Goal: Transaction & Acquisition: Purchase product/service

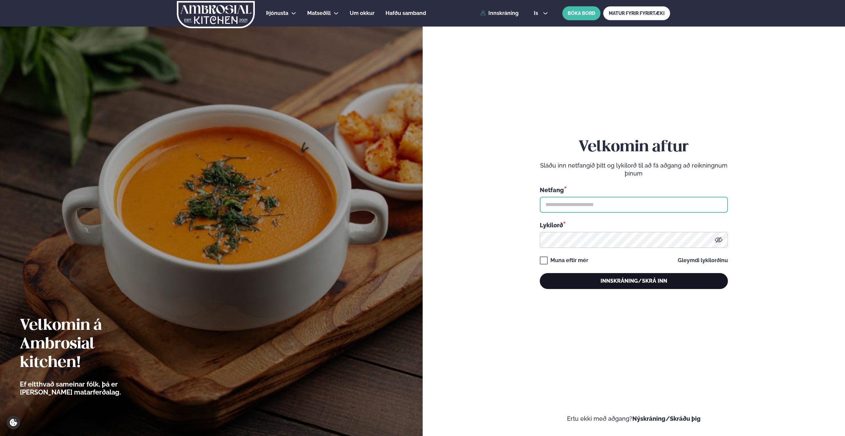
type input "**********"
click at [624, 281] on button "Innskráning/Skrá inn" at bounding box center [634, 281] width 188 height 16
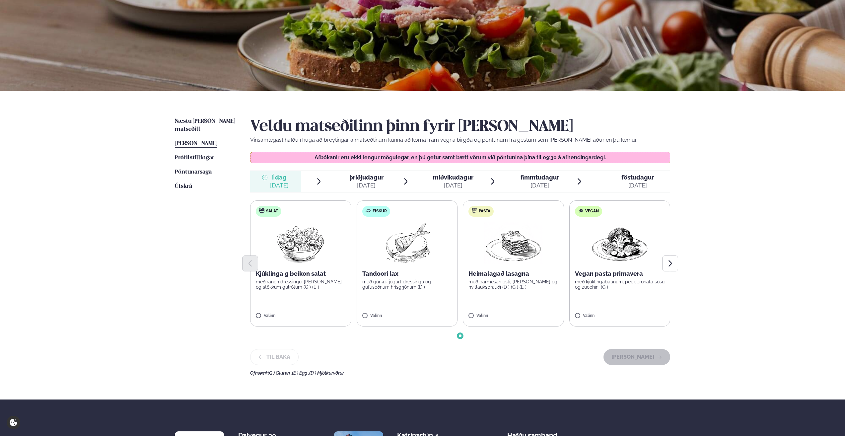
scroll to position [66, 0]
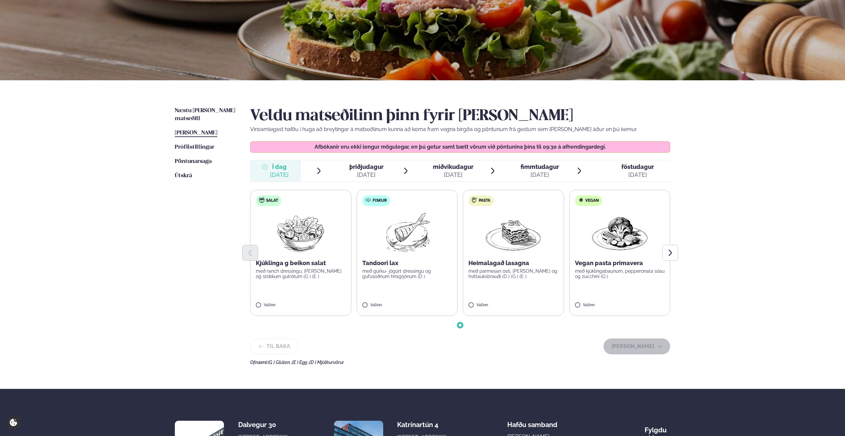
click at [295, 252] on div at bounding box center [460, 253] width 420 height 16
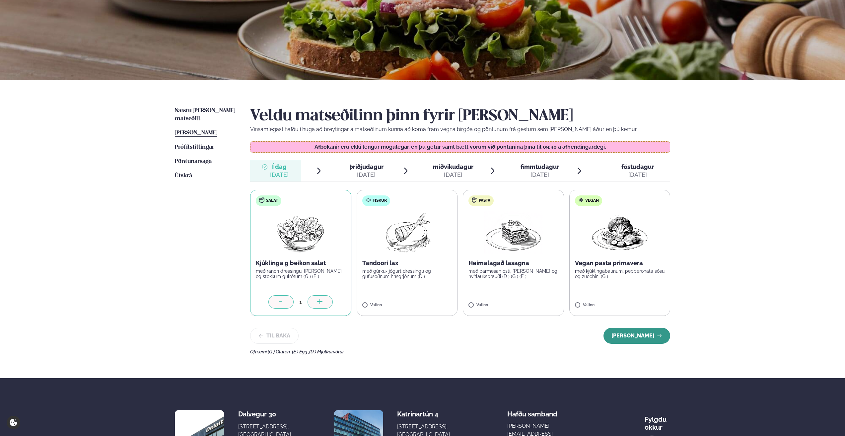
click at [644, 336] on button "[PERSON_NAME]" at bounding box center [636, 336] width 67 height 16
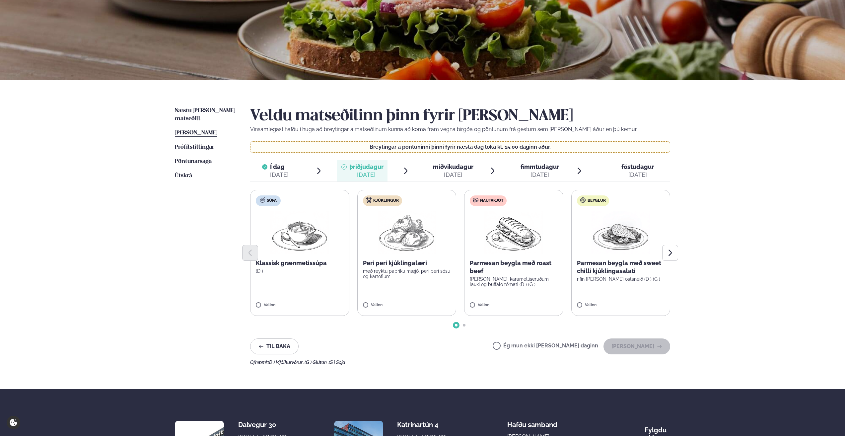
click at [393, 272] on p "með reyktu papriku mæjó, peri peri sósu og kartöflum" at bounding box center [407, 273] width 88 height 11
click at [649, 343] on button "[PERSON_NAME]" at bounding box center [636, 346] width 67 height 16
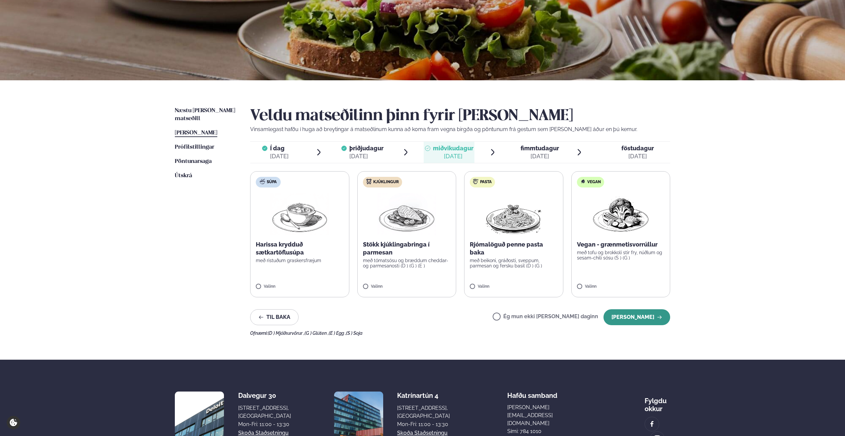
click at [627, 320] on button "[PERSON_NAME]" at bounding box center [636, 317] width 67 height 16
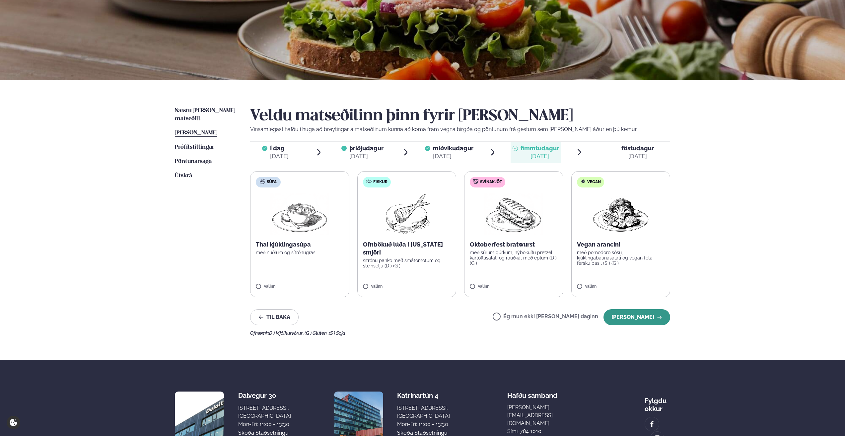
click at [631, 320] on button "[PERSON_NAME]" at bounding box center [636, 317] width 67 height 16
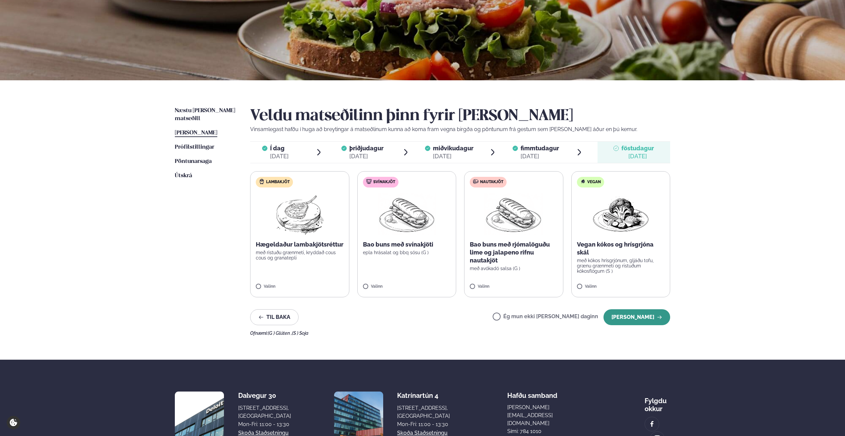
click at [628, 318] on button "[PERSON_NAME]" at bounding box center [636, 317] width 67 height 16
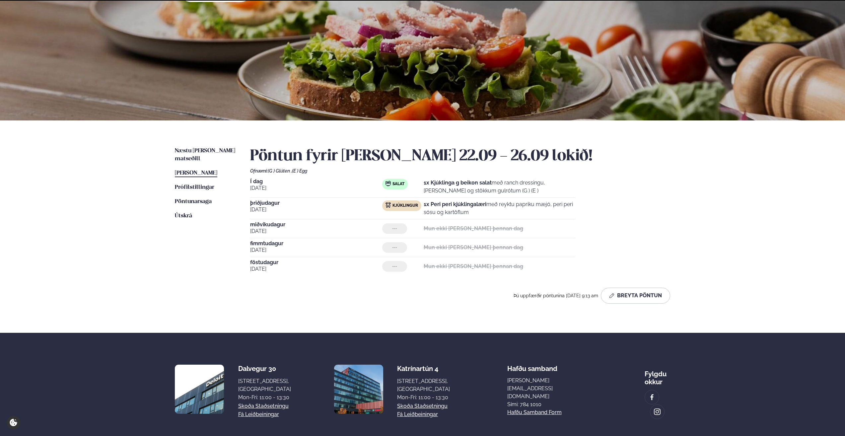
scroll to position [57, 0]
